Goal: Find specific page/section: Find specific page/section

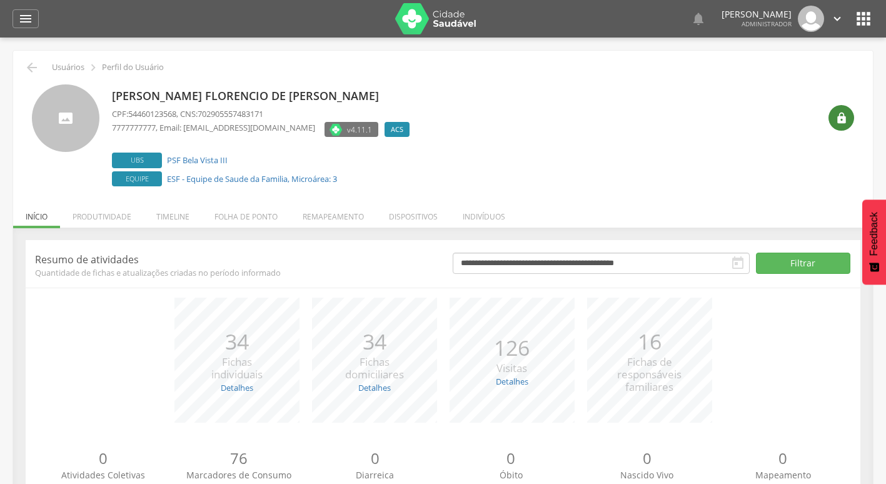
click at [845, 118] on icon "" at bounding box center [842, 118] width 13 height 13
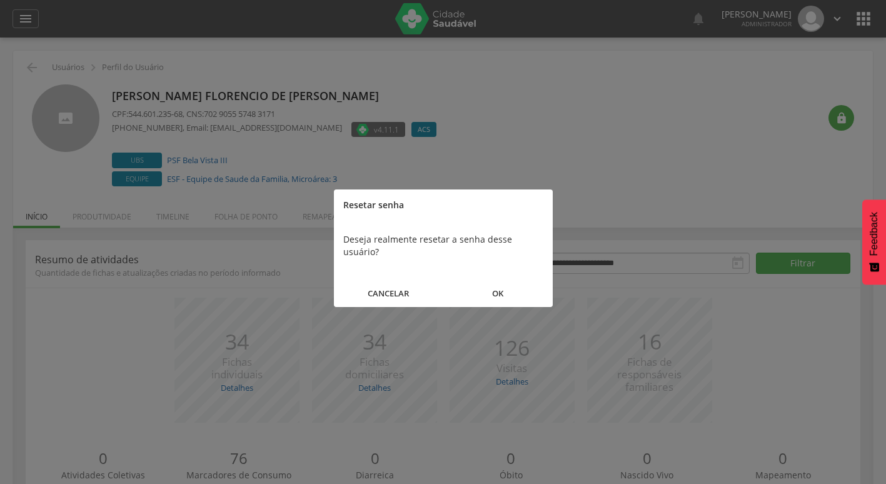
click at [500, 280] on button "OK" at bounding box center [498, 293] width 109 height 27
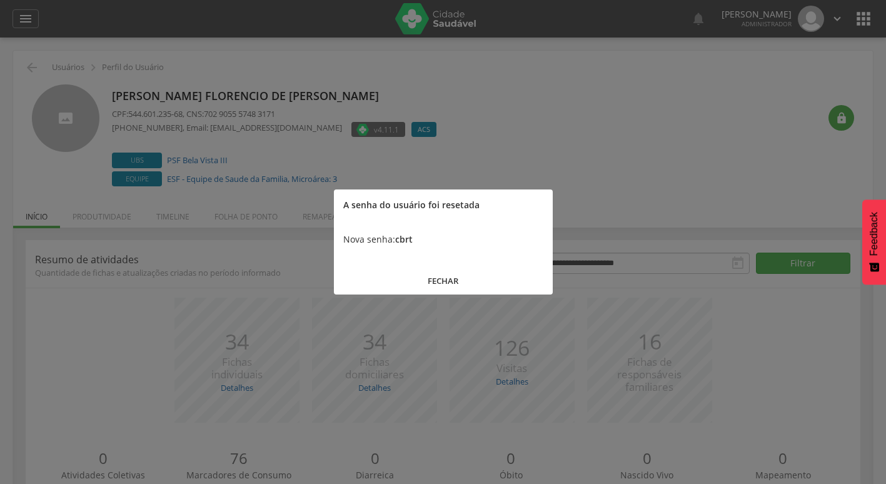
click at [410, 242] on b "cbrt" at bounding box center [404, 239] width 18 height 12
copy b "cbrt"
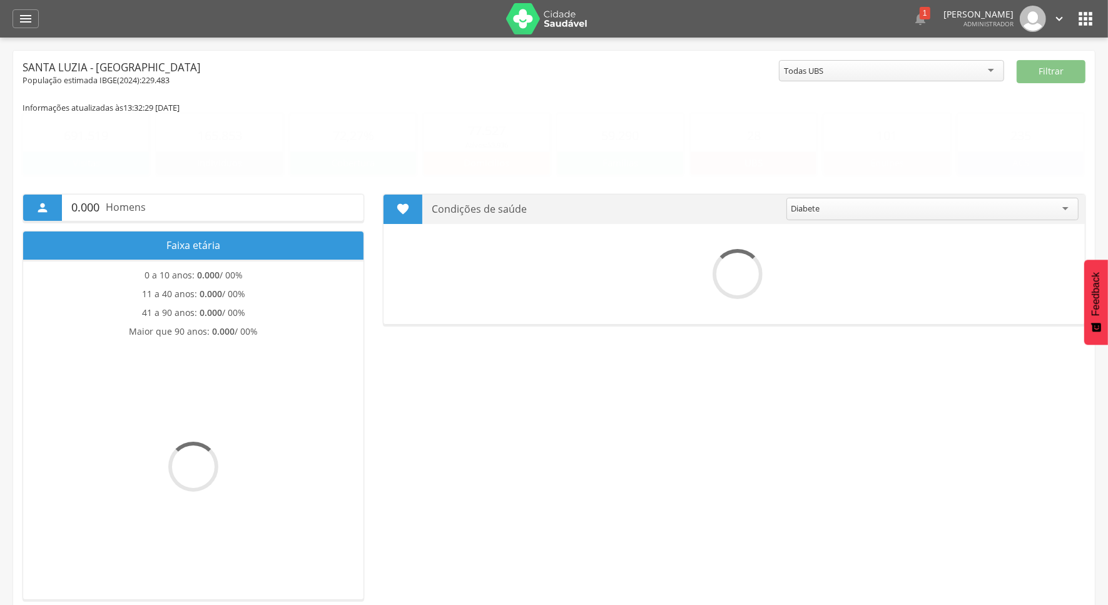
click at [1085, 13] on icon "" at bounding box center [1085, 19] width 20 height 20
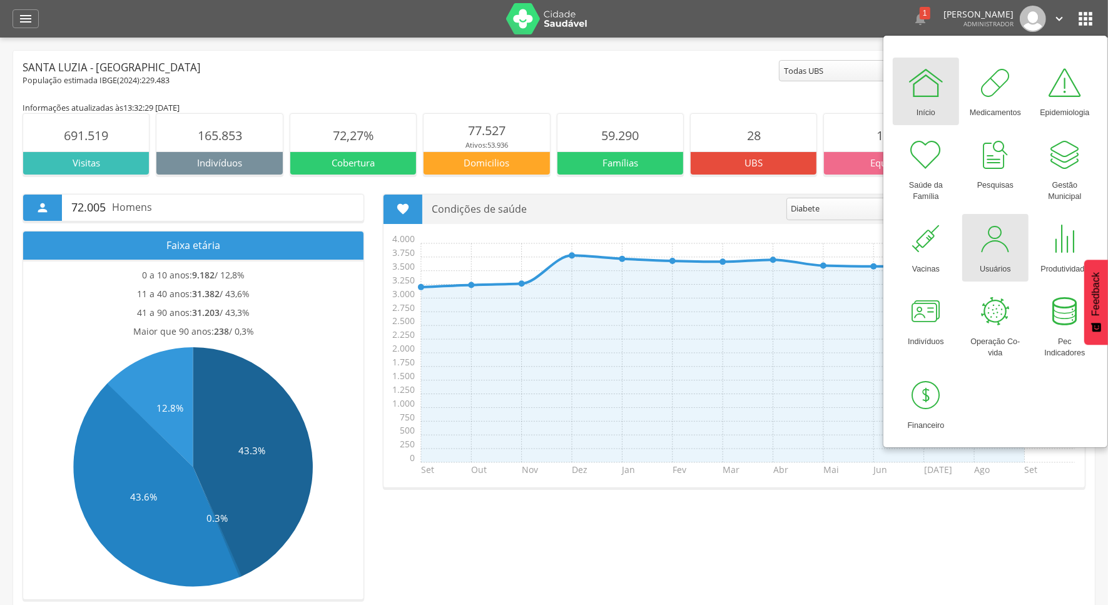
click at [995, 226] on div at bounding box center [995, 239] width 38 height 38
